Goal: Transaction & Acquisition: Purchase product/service

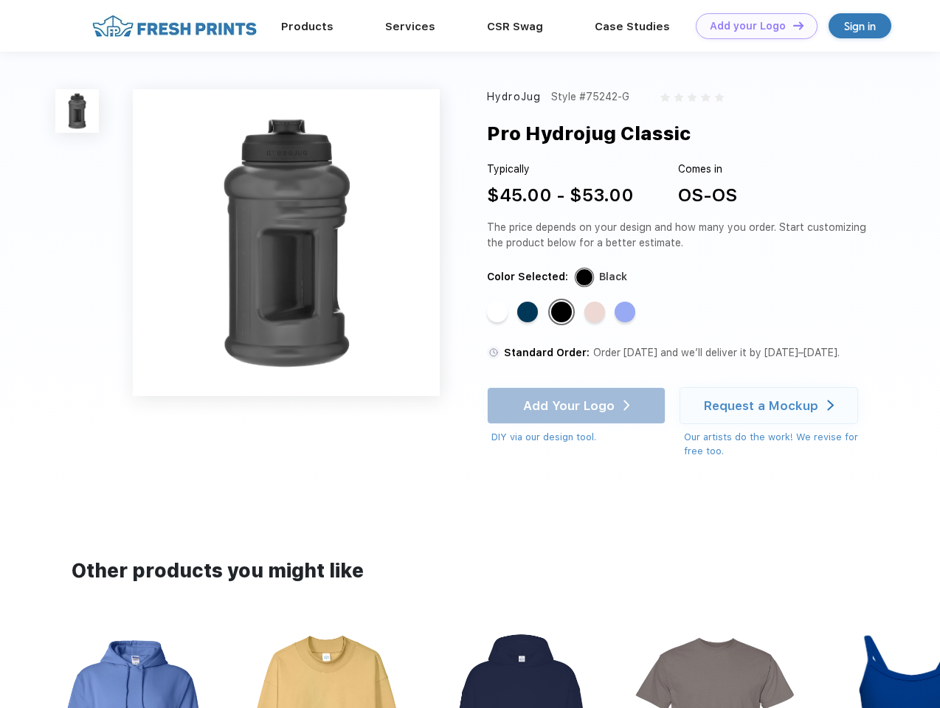
click at [751, 26] on link "Add your Logo Design Tool" at bounding box center [757, 26] width 122 height 26
click at [0, 0] on div "Design Tool" at bounding box center [0, 0] width 0 height 0
click at [792, 25] on link "Add your Logo Design Tool" at bounding box center [757, 26] width 122 height 26
click at [77, 111] on img at bounding box center [77, 111] width 44 height 44
click at [499, 313] on div "Standard Color" at bounding box center [497, 312] width 21 height 21
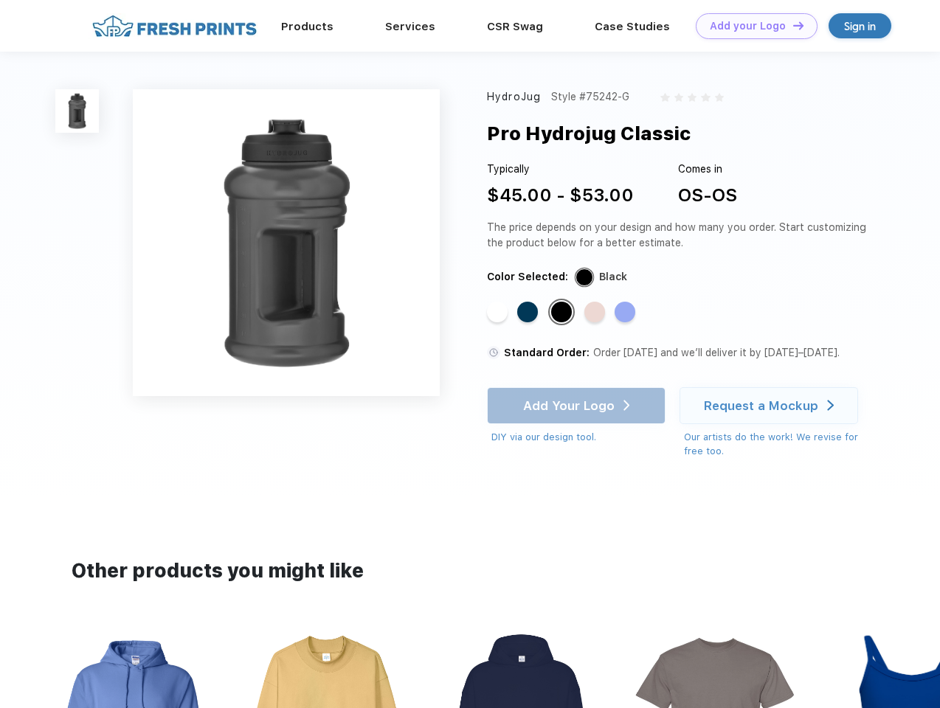
click at [529, 313] on div "Standard Color" at bounding box center [527, 312] width 21 height 21
click at [563, 313] on div "Standard Color" at bounding box center [561, 312] width 21 height 21
click at [596, 313] on div "Standard Color" at bounding box center [594, 312] width 21 height 21
click at [626, 313] on div "Standard Color" at bounding box center [625, 312] width 21 height 21
click at [578, 406] on div "Add Your Logo DIY via our design tool. Ah shoot! This product isn't up in our d…" at bounding box center [576, 416] width 179 height 58
